Goal: Information Seeking & Learning: Learn about a topic

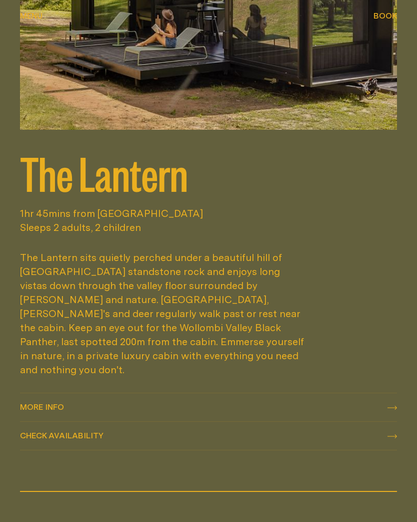
scroll to position [2195, 0]
click at [387, 401] on div "More info More info" at bounding box center [208, 407] width 377 height 12
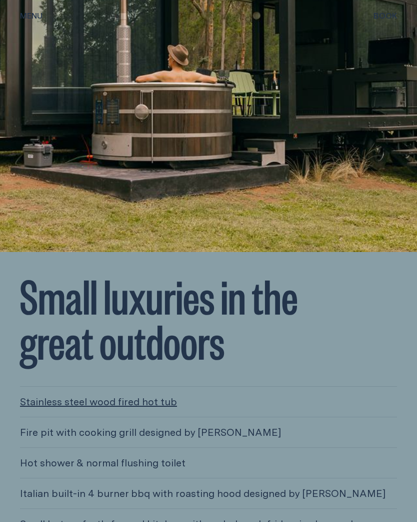
scroll to position [2733, 0]
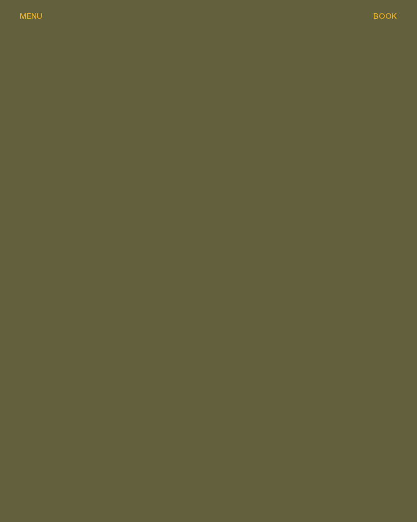
scroll to position [2195, 0]
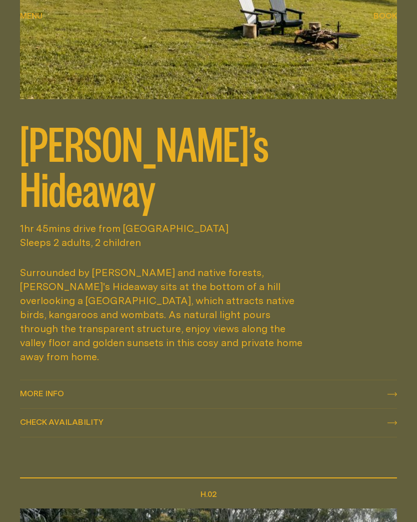
scroll to position [806, 0]
click at [391, 388] on div "More info More info" at bounding box center [208, 394] width 377 height 12
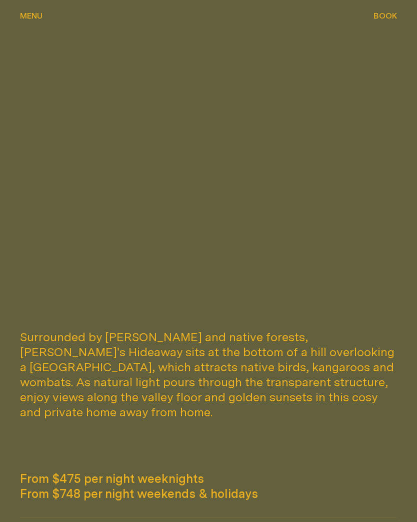
scroll to position [326, 0]
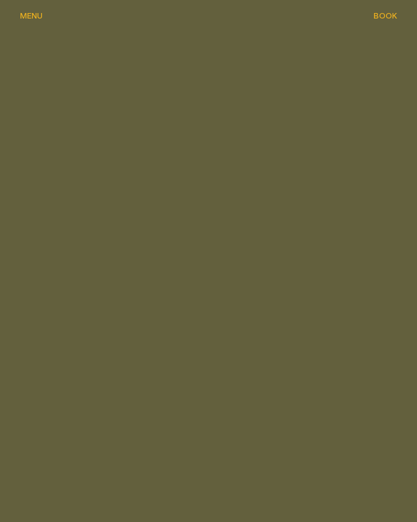
scroll to position [806, 0]
